Goal: Task Accomplishment & Management: Manage account settings

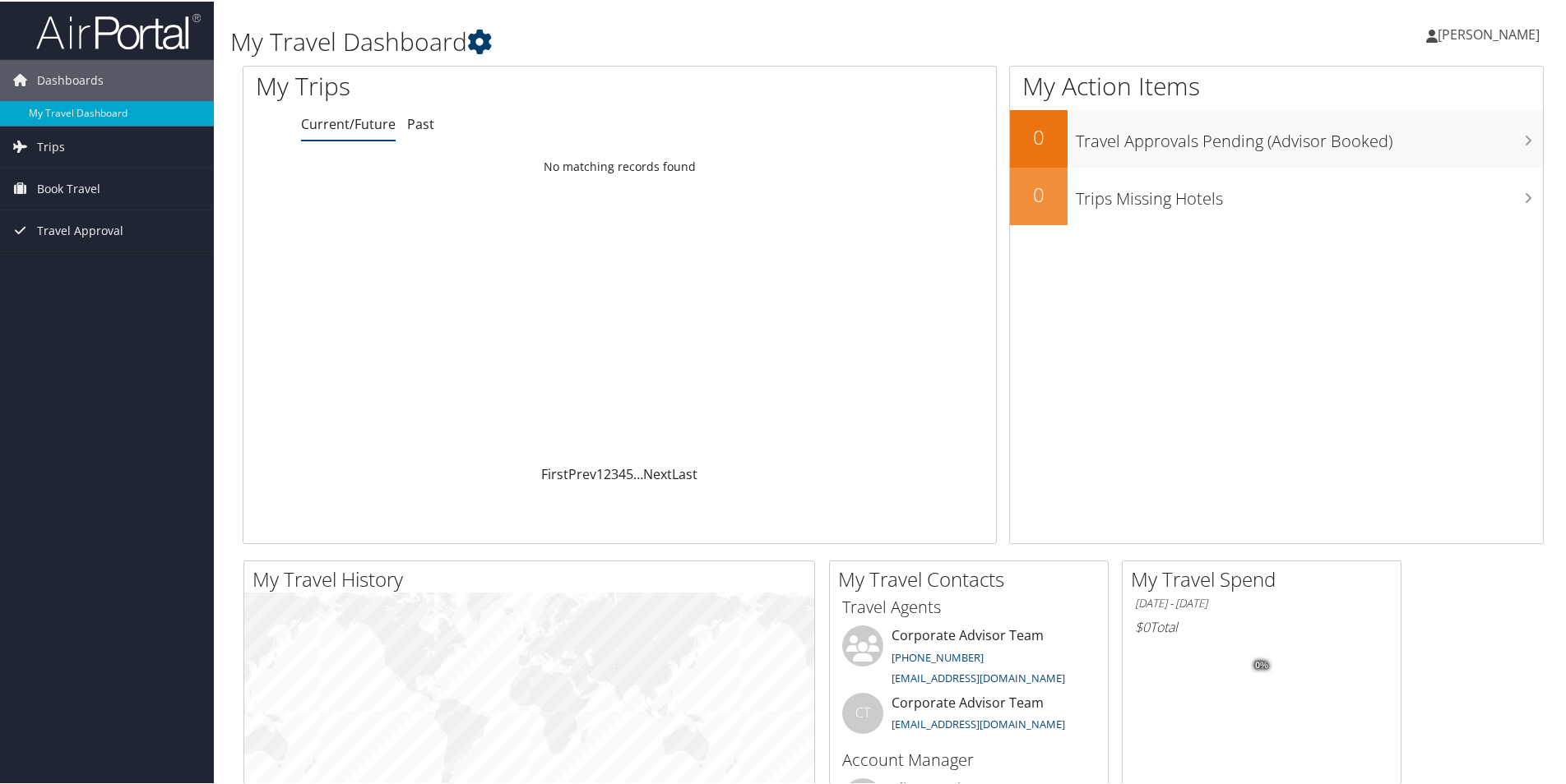
click at [485, 32] on icon at bounding box center [479, 40] width 25 height 25
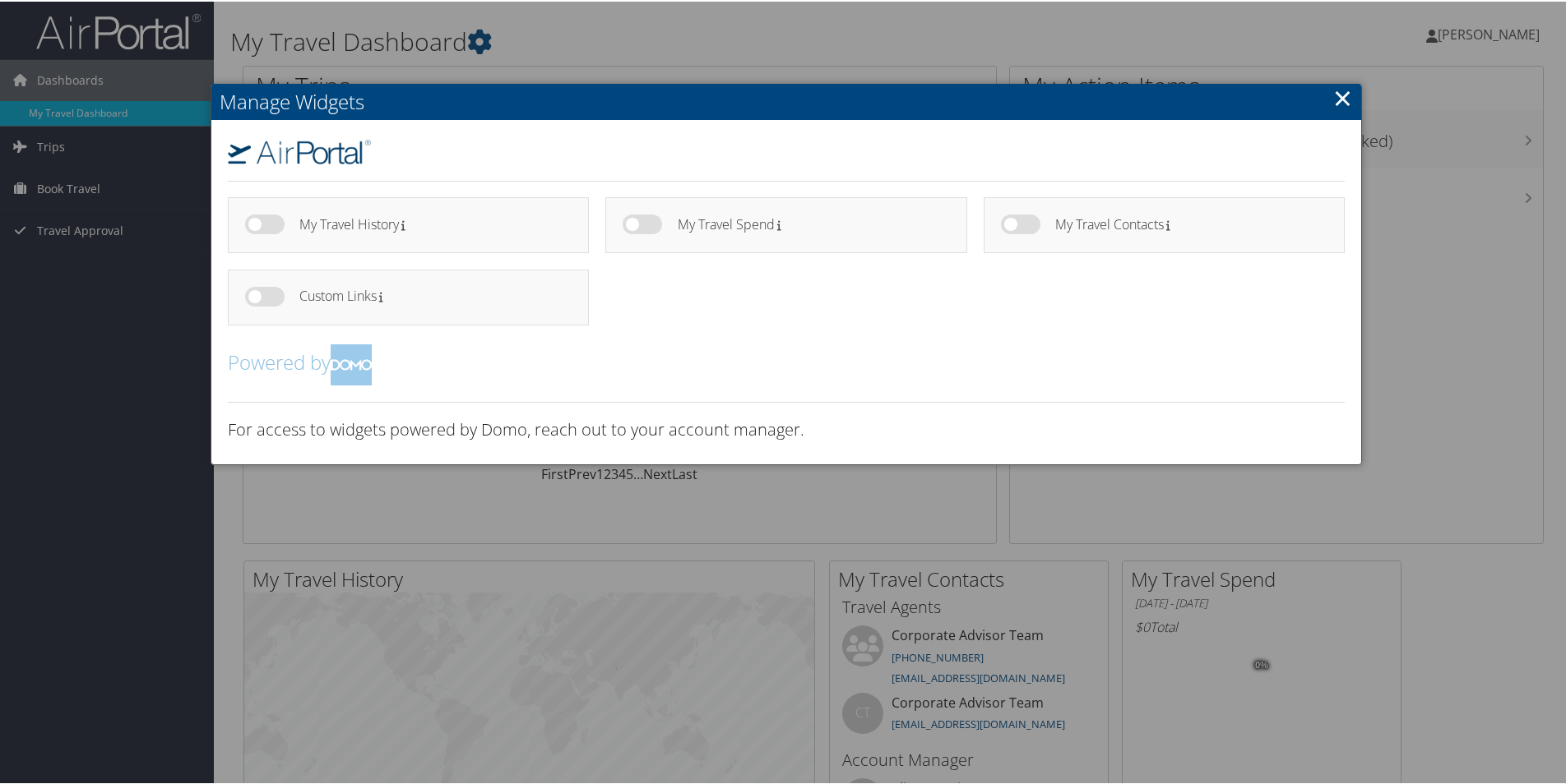
click at [591, 35] on div at bounding box center [786, 392] width 1573 height 784
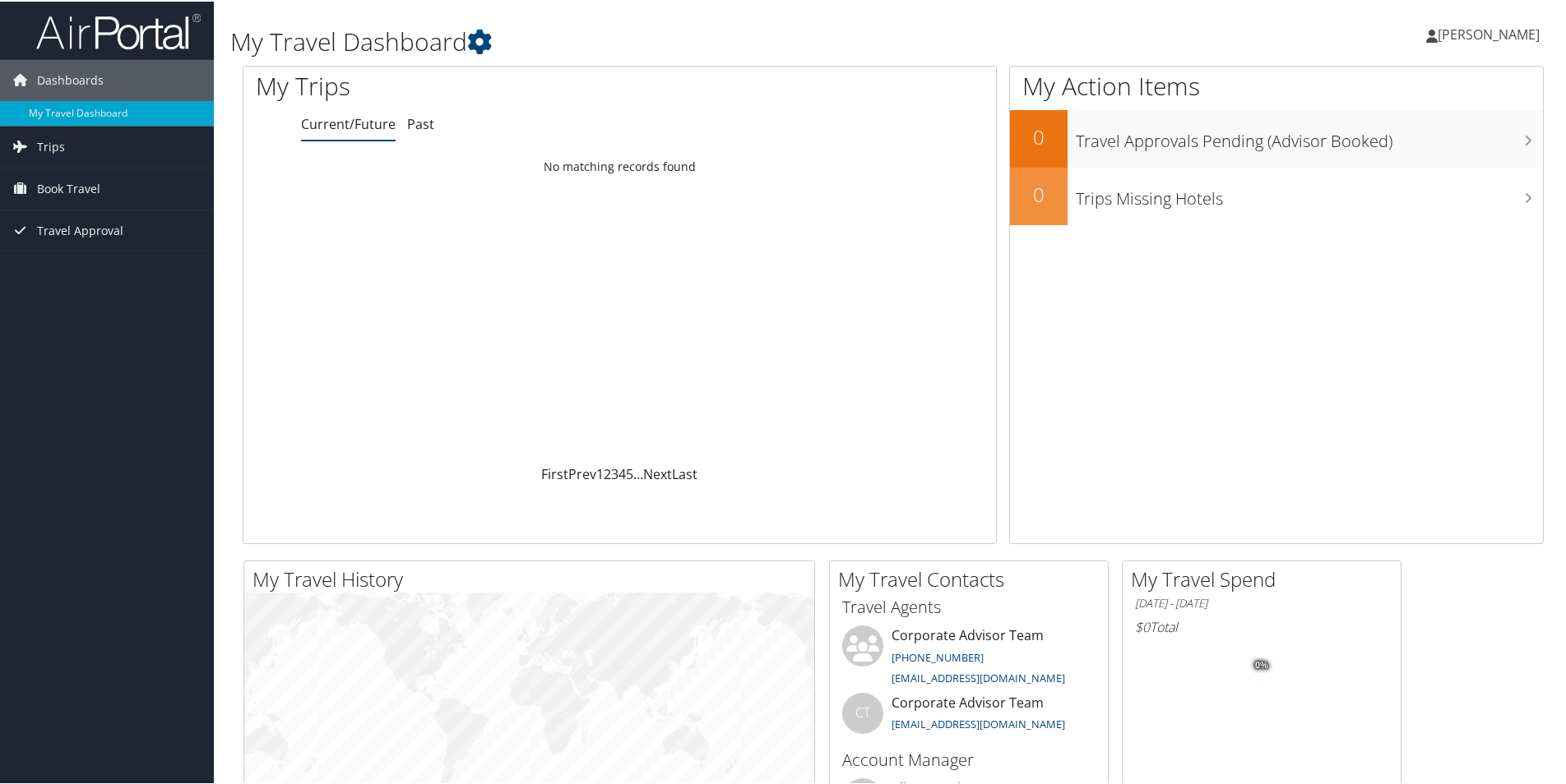
click at [1479, 28] on span "[PERSON_NAME]" at bounding box center [1488, 32] width 102 height 18
click at [1426, 135] on link "View Travel Profile" at bounding box center [1445, 146] width 183 height 28
